Goal: Information Seeking & Learning: Learn about a topic

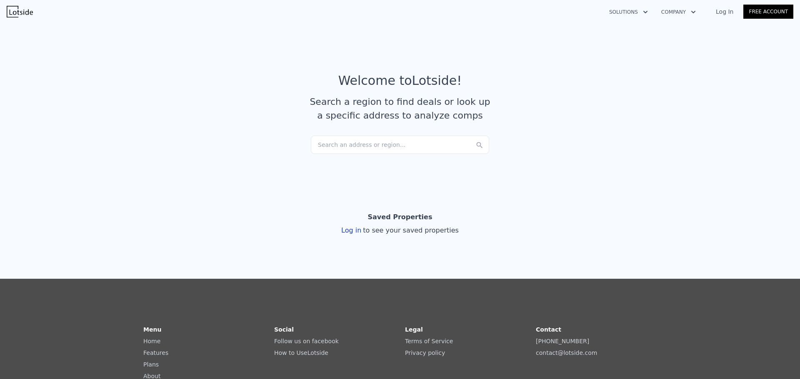
drag, startPoint x: 686, startPoint y: 0, endPoint x: 720, endPoint y: 37, distance: 50.1
click at [720, 37] on section "Welcome to Lotside ! Search a region to find deals or look up a specific addres…" at bounding box center [400, 101] width 800 height 162
click at [379, 142] on div "Search an address or region..." at bounding box center [400, 145] width 178 height 18
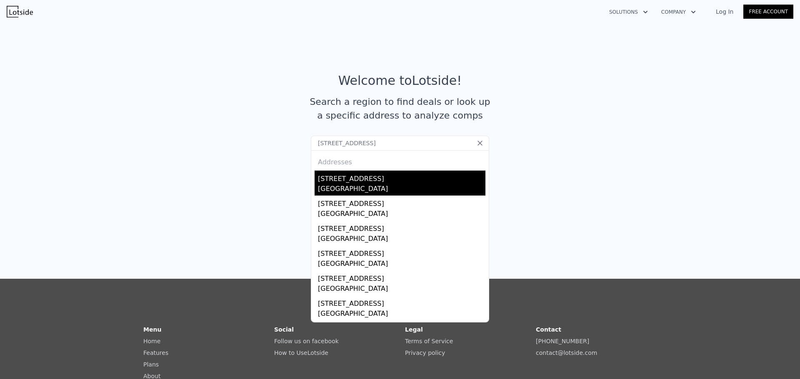
type input "[STREET_ADDRESS]"
click at [392, 184] on div "[STREET_ADDRESS]" at bounding box center [401, 177] width 167 height 13
